Goal: Information Seeking & Learning: Learn about a topic

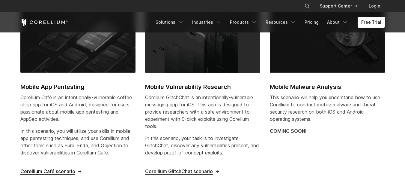
scroll to position [269, 0]
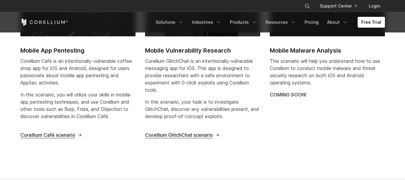
click at [62, 135] on span "Corellium Café scenario" at bounding box center [47, 135] width 55 height 6
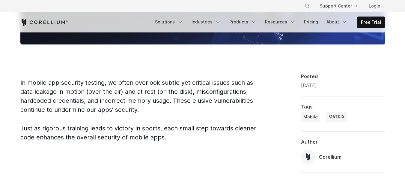
scroll to position [312, 0]
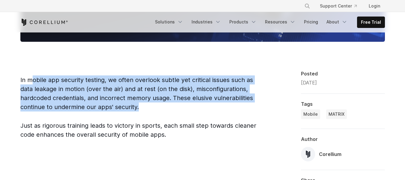
drag, startPoint x: 32, startPoint y: 80, endPoint x: 143, endPoint y: 103, distance: 114.3
click at [143, 103] on p "In mobile app security testing, we often overlook subtle yet critical issues su…" at bounding box center [140, 93] width 240 height 36
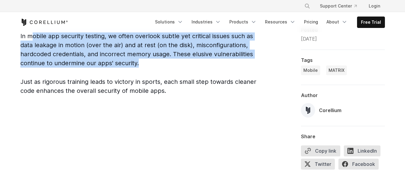
scroll to position [357, 0]
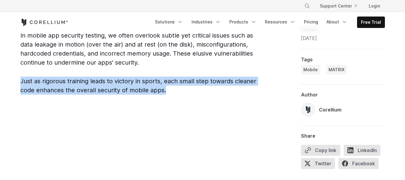
drag, startPoint x: 17, startPoint y: 79, endPoint x: 165, endPoint y: 92, distance: 149.0
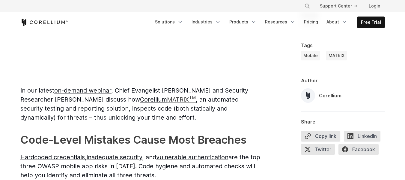
scroll to position [511, 0]
drag, startPoint x: 123, startPoint y: 90, endPoint x: 182, endPoint y: 86, distance: 58.9
click at [182, 86] on p "In our latest on-demand webinar , Chief Evangelist [PERSON_NAME] and Security R…" at bounding box center [140, 104] width 240 height 36
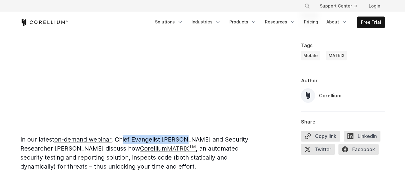
scroll to position [462, 0]
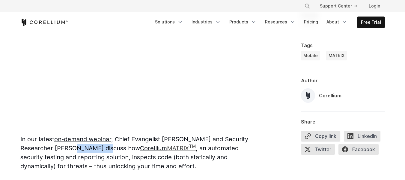
drag, startPoint x: 72, startPoint y: 146, endPoint x: 105, endPoint y: 151, distance: 33.6
click at [105, 151] on span "In our latest on-demand webinar , Chief Evangelist [PERSON_NAME] and Security R…" at bounding box center [134, 152] width 228 height 34
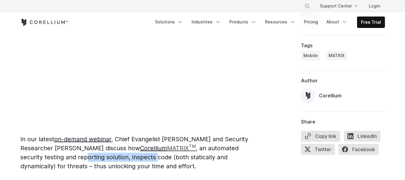
drag, startPoint x: 64, startPoint y: 160, endPoint x: 134, endPoint y: 157, distance: 70.6
click at [134, 157] on span "In our latest on-demand webinar , Chief Evangelist [PERSON_NAME] and Security R…" at bounding box center [134, 152] width 228 height 34
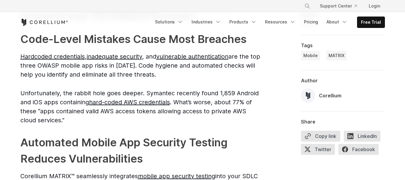
scroll to position [608, 0]
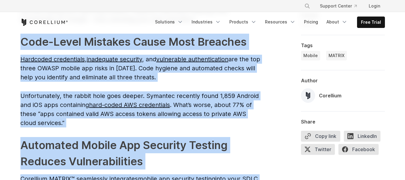
drag, startPoint x: 23, startPoint y: 45, endPoint x: 267, endPoint y: 41, distance: 244.2
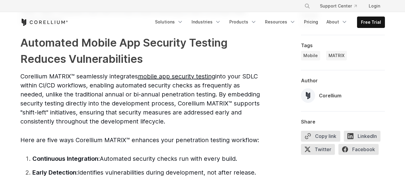
scroll to position [711, 0]
drag, startPoint x: 218, startPoint y: 95, endPoint x: 168, endPoint y: 119, distance: 55.3
click at [168, 119] on p "Corellium MATRIX™ seamlessly integrates mobile app security testing into your S…" at bounding box center [140, 98] width 240 height 54
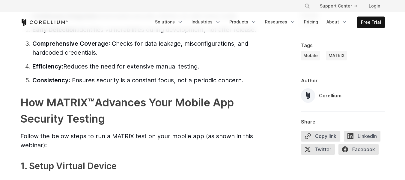
scroll to position [855, 0]
